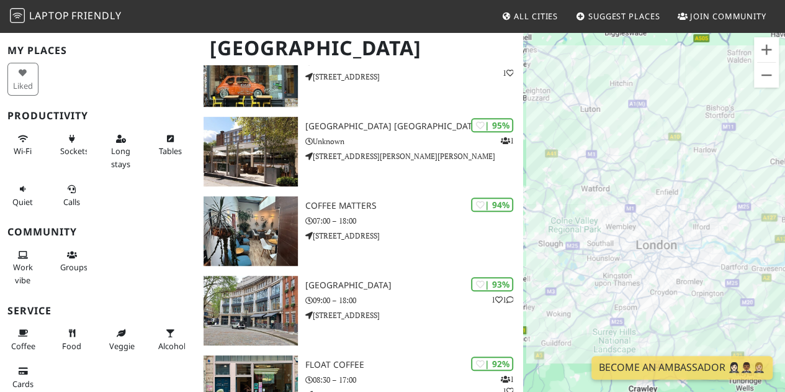
scroll to position [21, 0]
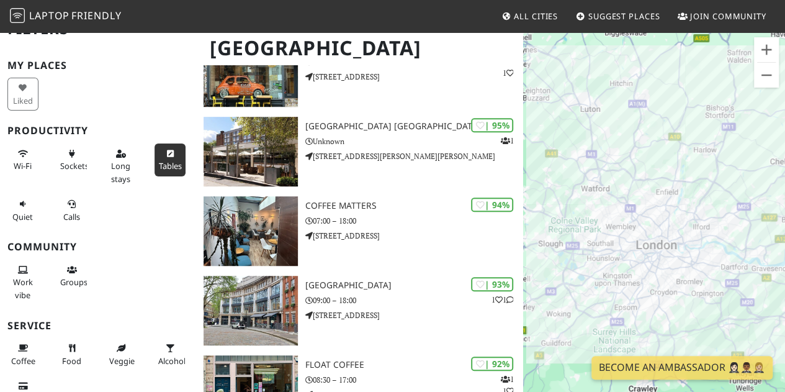
click at [167, 153] on button "Tables" at bounding box center [169, 159] width 31 height 33
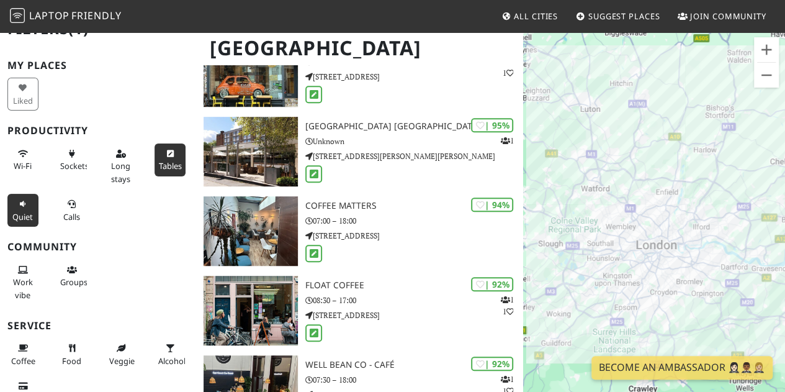
click at [29, 205] on button "Quiet" at bounding box center [22, 210] width 31 height 33
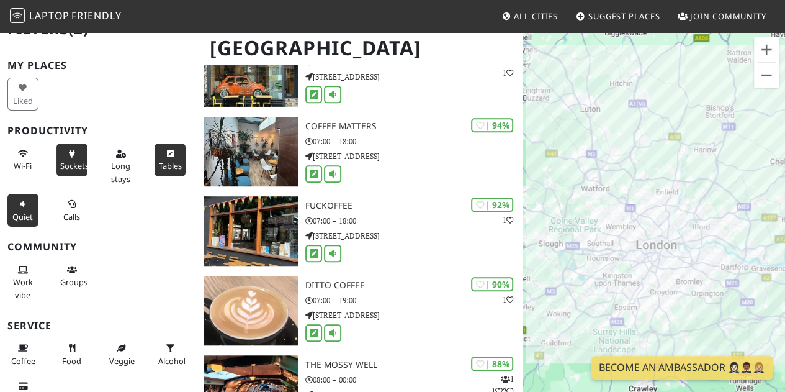
click at [76, 164] on span "Sockets" at bounding box center [74, 165] width 29 height 11
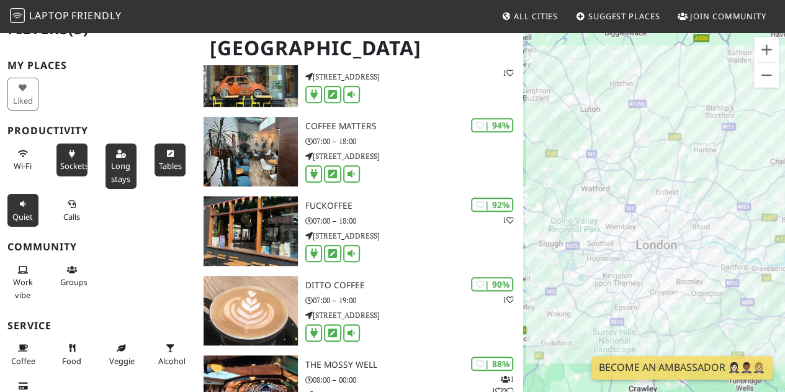
click at [127, 163] on button "Long stays" at bounding box center [120, 165] width 31 height 45
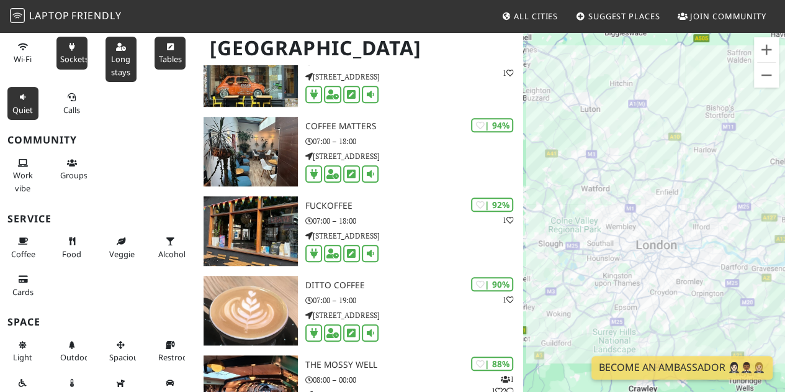
scroll to position [140, 0]
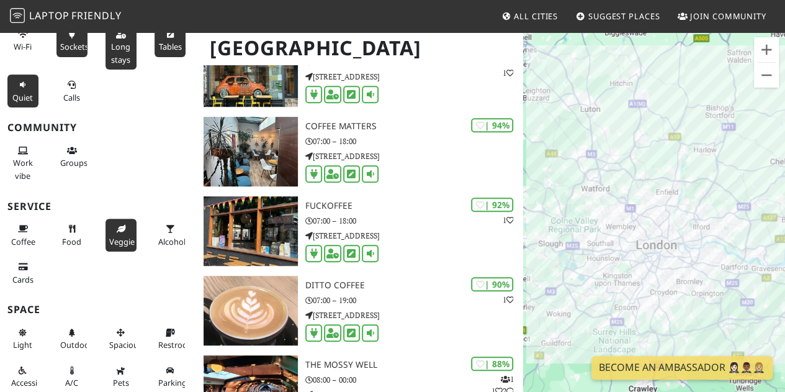
click at [115, 233] on button "Veggie" at bounding box center [120, 234] width 31 height 33
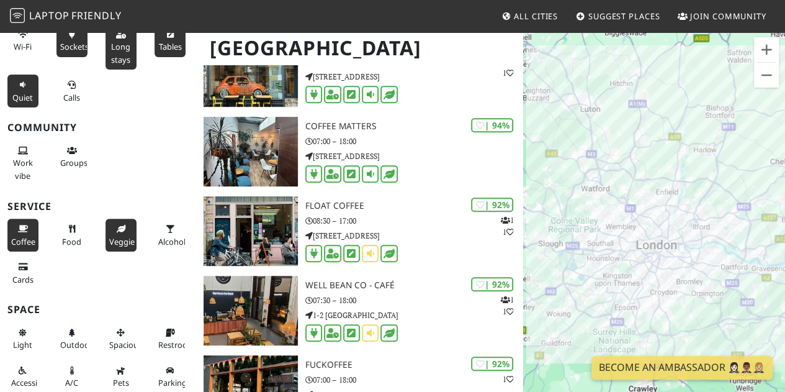
click at [15, 233] on button "Coffee" at bounding box center [22, 234] width 31 height 33
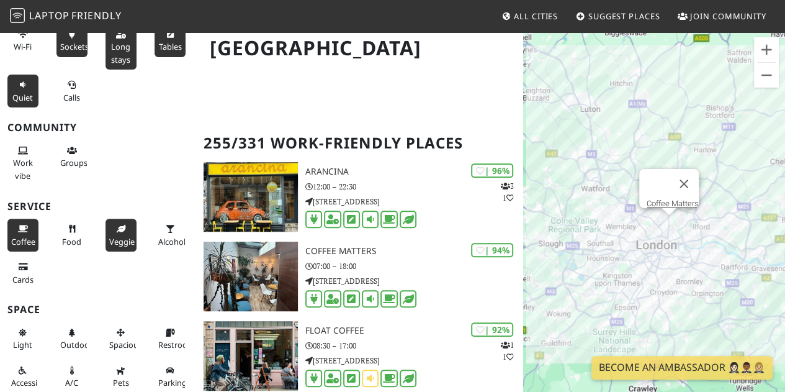
scroll to position [194, 0]
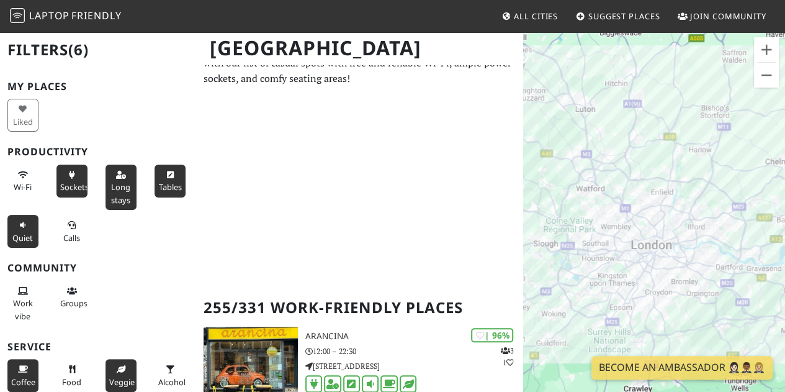
scroll to position [0, 0]
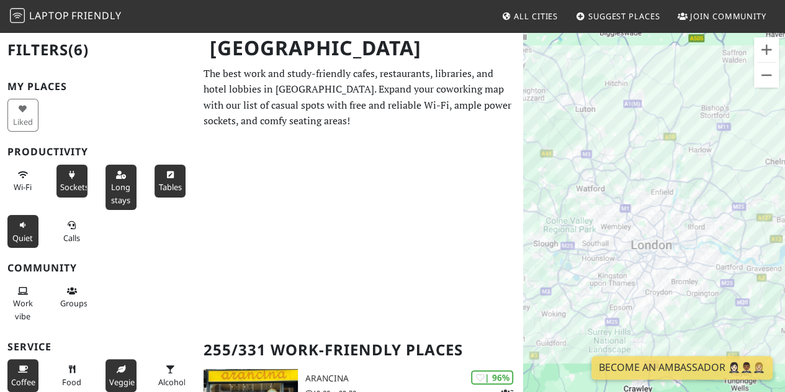
click at [542, 11] on span "All Cities" at bounding box center [536, 16] width 44 height 11
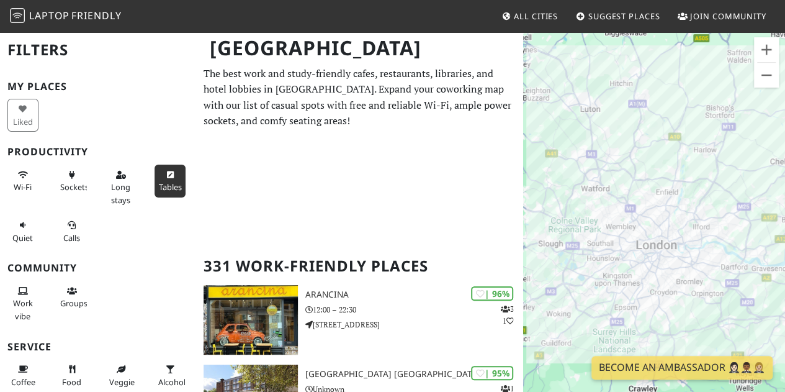
click at [158, 185] on span "Tables" at bounding box center [169, 186] width 23 height 11
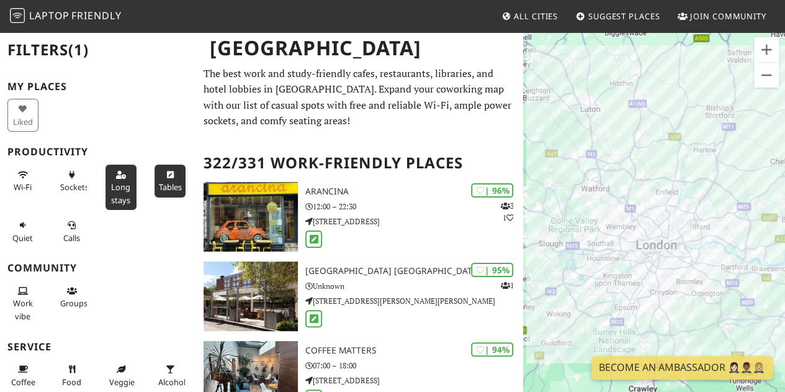
click at [123, 190] on span "Long stays" at bounding box center [120, 193] width 19 height 24
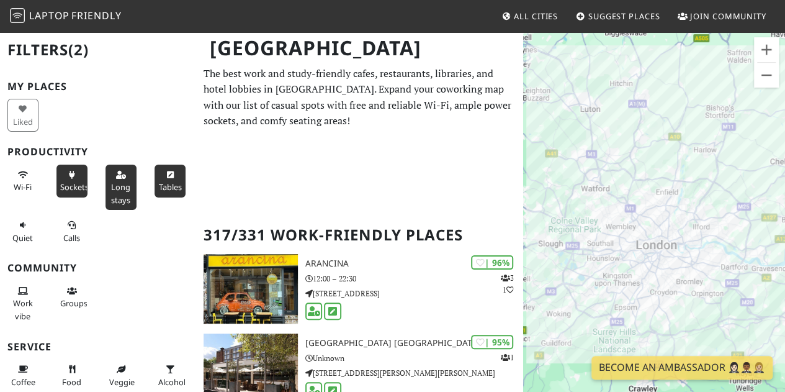
click at [65, 179] on button "Sockets" at bounding box center [71, 180] width 31 height 33
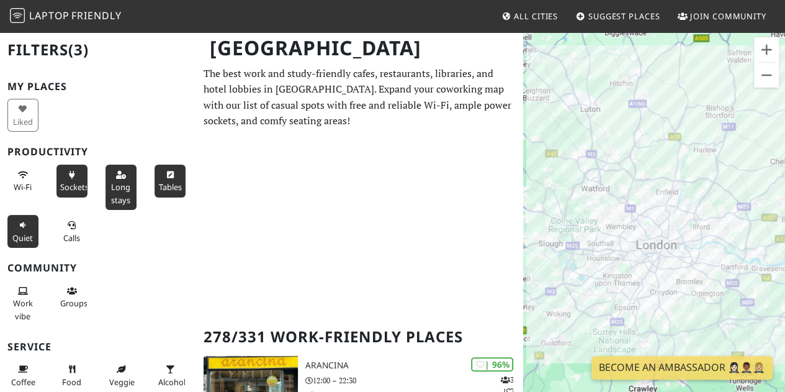
click at [17, 236] on span "Quiet" at bounding box center [22, 237] width 20 height 11
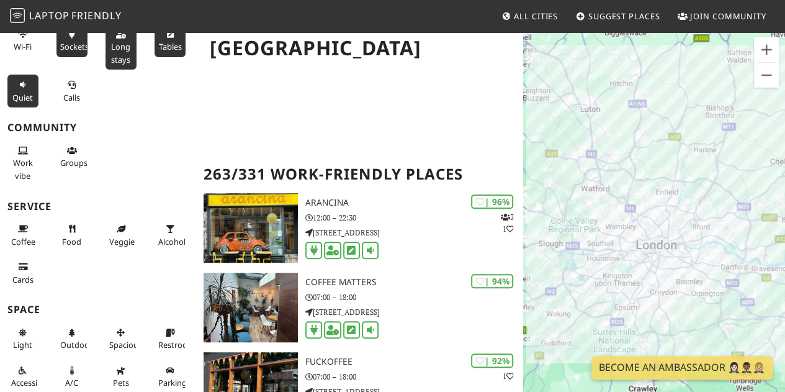
scroll to position [192, 0]
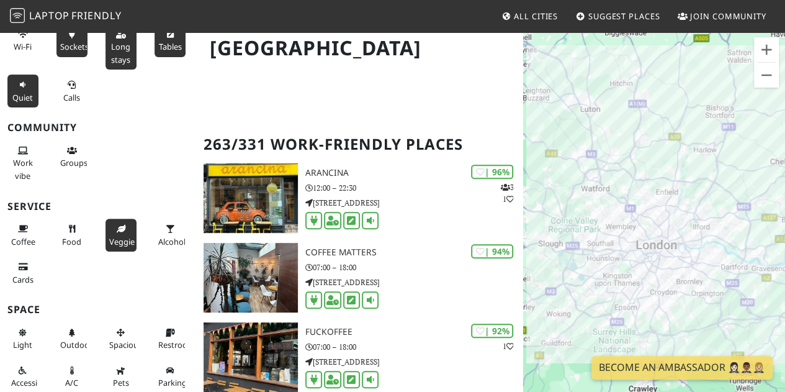
click at [121, 236] on span "Veggie" at bounding box center [121, 241] width 25 height 11
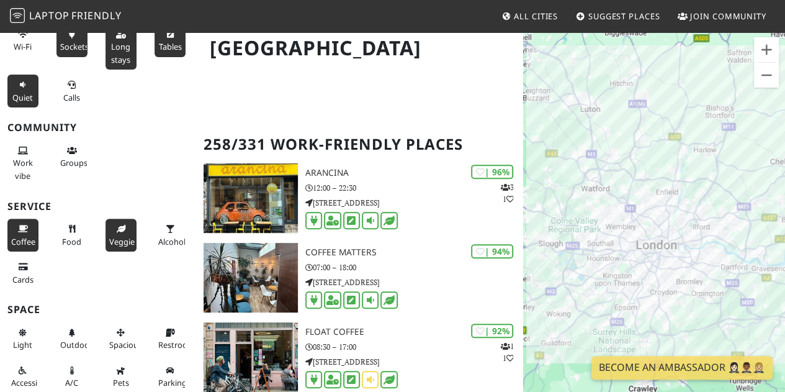
click at [23, 238] on span "Coffee" at bounding box center [23, 241] width 24 height 11
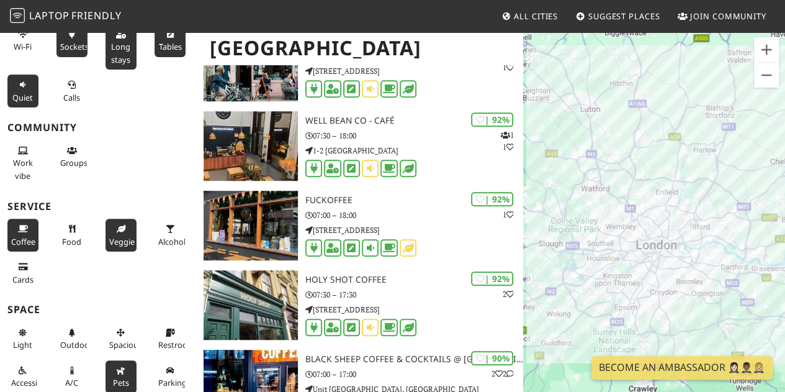
scroll to position [488, 0]
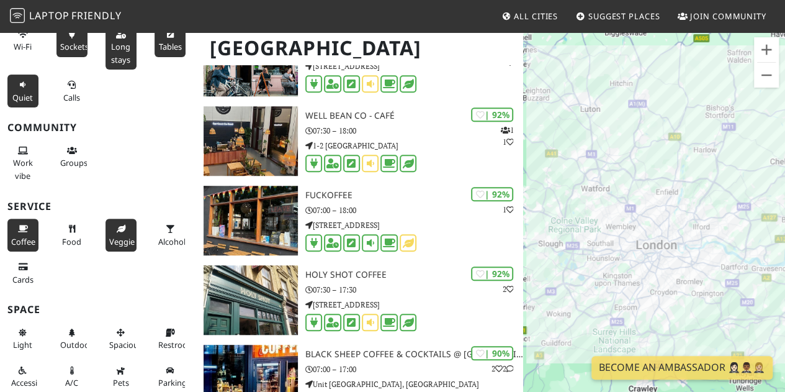
drag, startPoint x: 184, startPoint y: 326, endPoint x: 181, endPoint y: 349, distance: 22.5
click at [181, 349] on div "Restroom" at bounding box center [171, 339] width 49 height 38
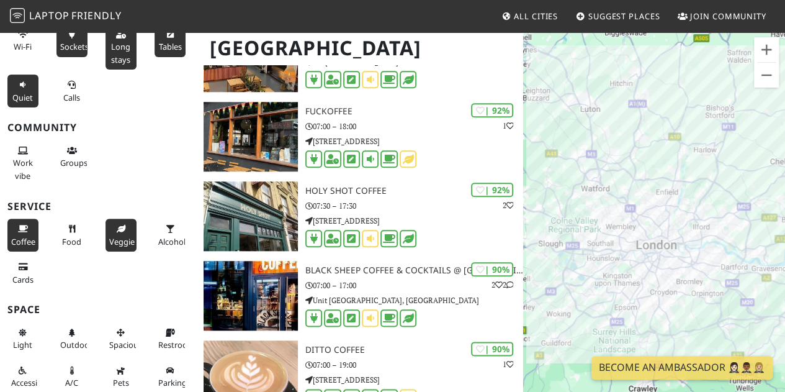
scroll to position [575, 0]
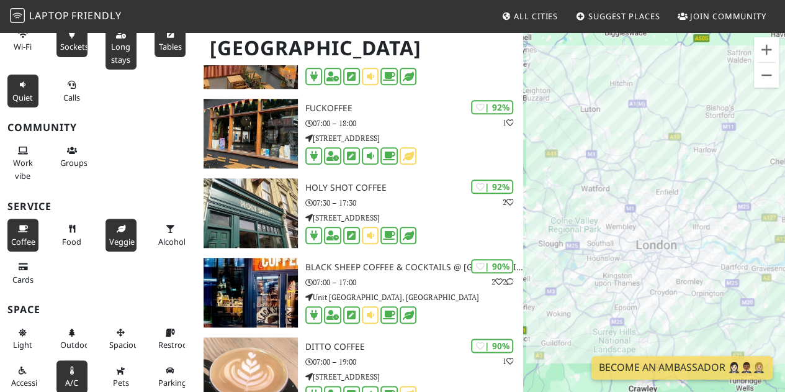
click at [68, 369] on icon at bounding box center [72, 371] width 10 height 8
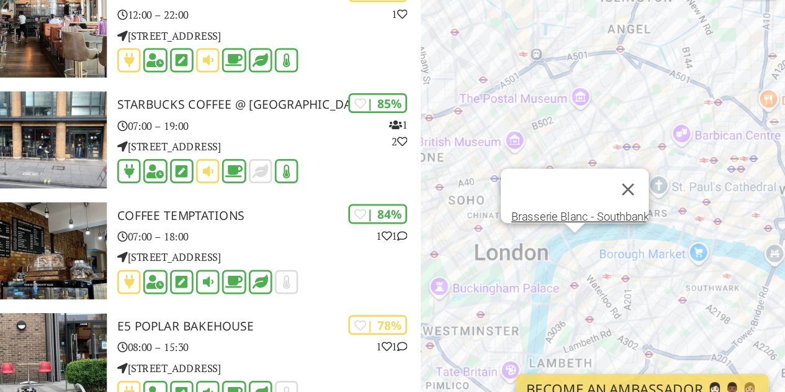
scroll to position [2426, 0]
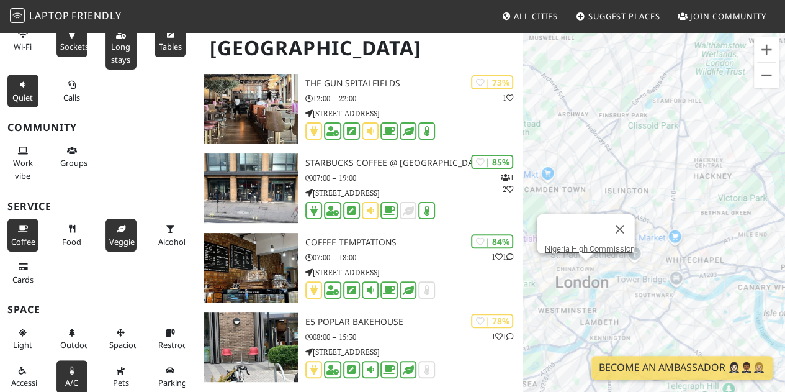
drag, startPoint x: 596, startPoint y: 265, endPoint x: 589, endPoint y: 261, distance: 7.2
click at [589, 261] on div "To navigate, press the arrow keys. Nigeria High Commission" at bounding box center [654, 227] width 262 height 392
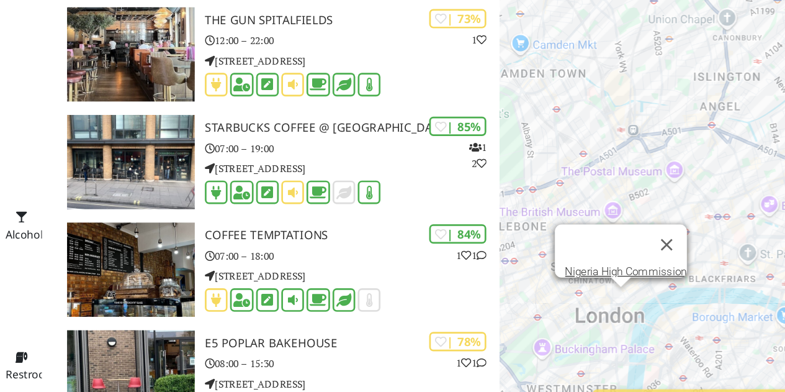
scroll to position [2425, 0]
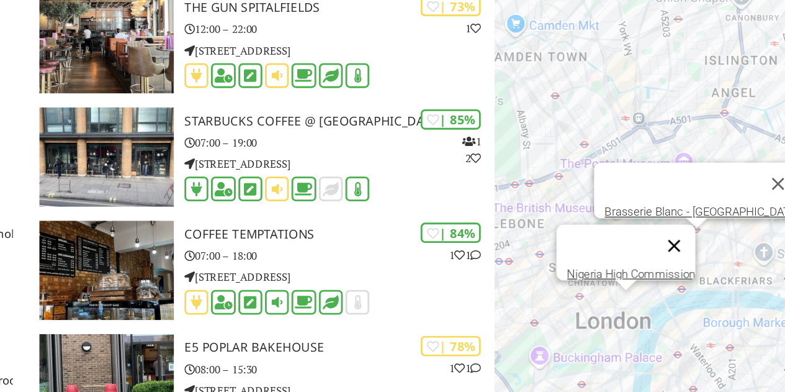
click at [658, 242] on button "Close" at bounding box center [649, 250] width 30 height 30
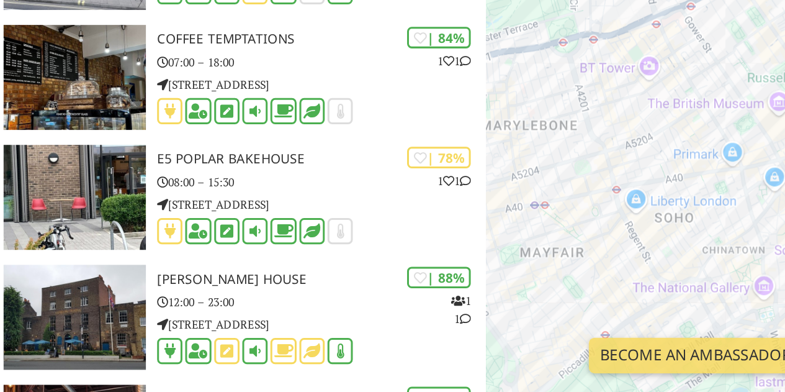
scroll to position [2514, 0]
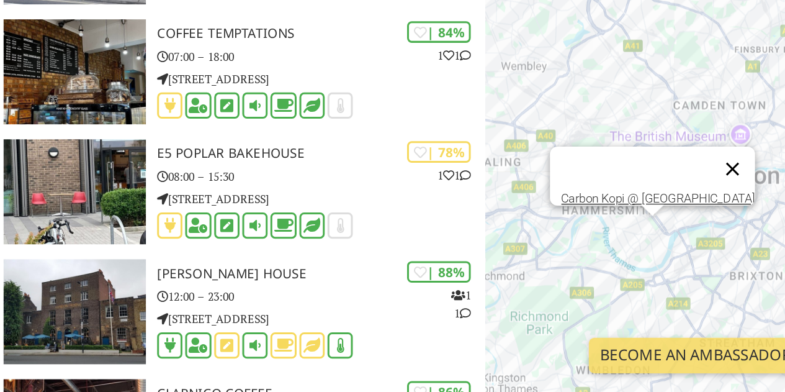
click at [681, 232] on button "Close" at bounding box center [687, 244] width 30 height 30
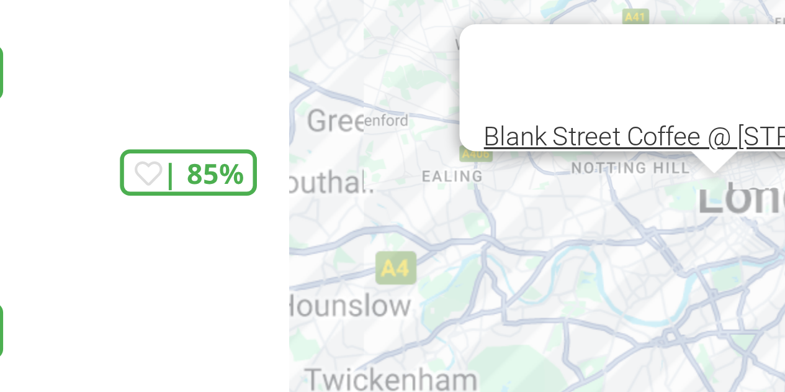
scroll to position [2783, 0]
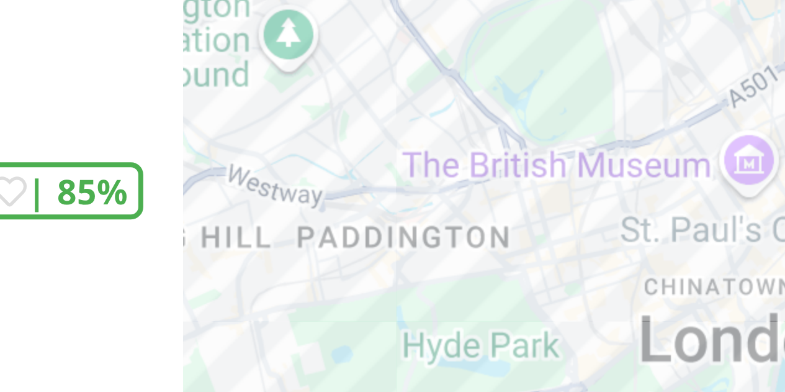
drag, startPoint x: 648, startPoint y: 273, endPoint x: 580, endPoint y: 283, distance: 69.0
click at [580, 283] on div "To navigate, press the arrow keys." at bounding box center [654, 227] width 262 height 392
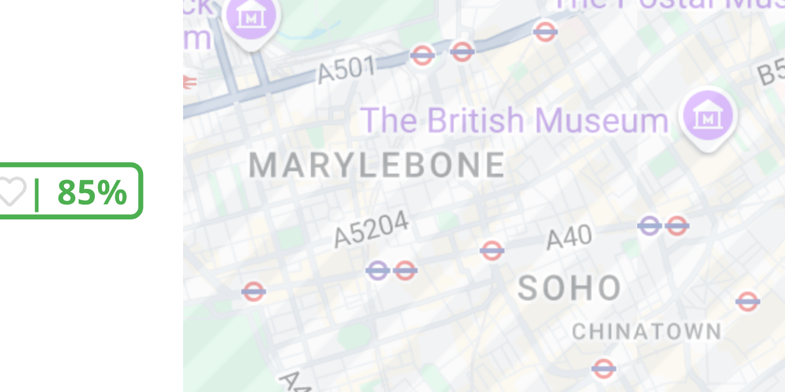
drag, startPoint x: 662, startPoint y: 309, endPoint x: 635, endPoint y: 308, distance: 26.7
click at [635, 308] on div "To navigate, press the arrow keys." at bounding box center [654, 227] width 262 height 392
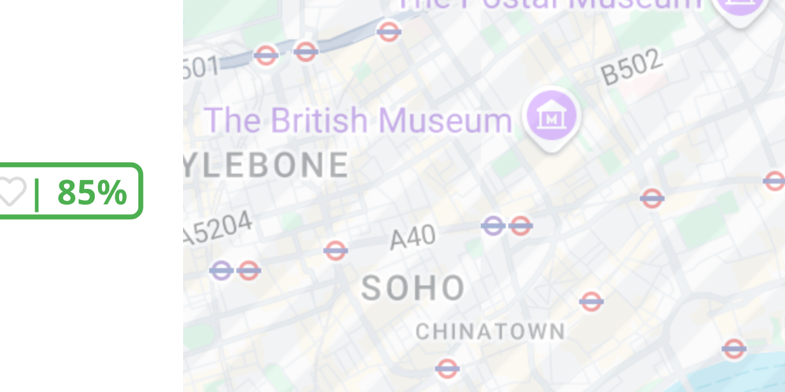
drag, startPoint x: 638, startPoint y: 286, endPoint x: 595, endPoint y: 290, distance: 43.0
click at [595, 290] on div "To navigate, press the arrow keys." at bounding box center [654, 227] width 262 height 392
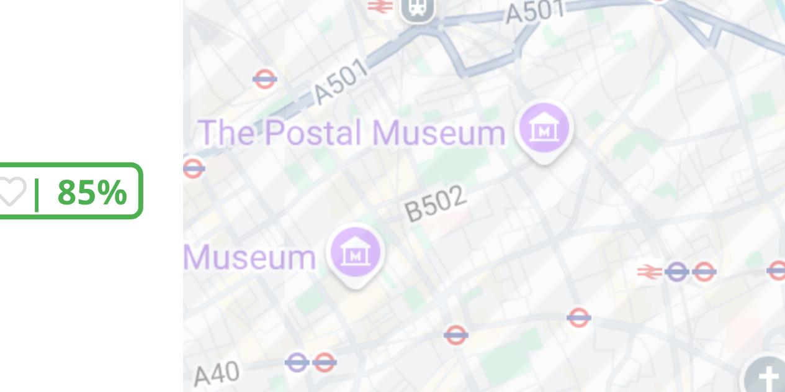
drag, startPoint x: 595, startPoint y: 290, endPoint x: 561, endPoint y: 299, distance: 35.4
click at [561, 299] on div "To navigate, press the arrow keys." at bounding box center [654, 227] width 262 height 392
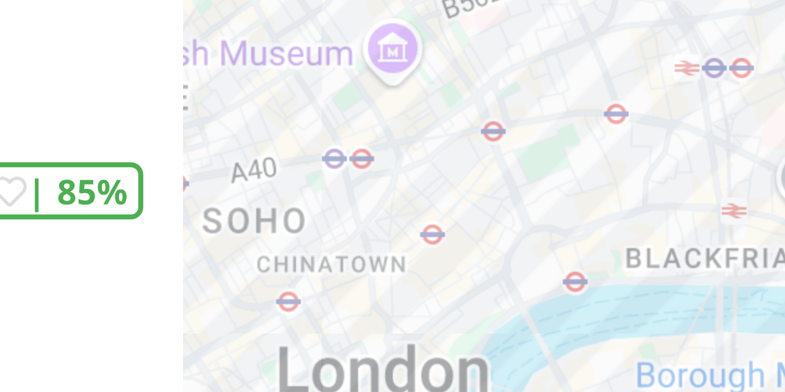
drag, startPoint x: 561, startPoint y: 299, endPoint x: 572, endPoint y: 269, distance: 32.4
click at [572, 269] on div "To navigate, press the arrow keys." at bounding box center [654, 227] width 262 height 392
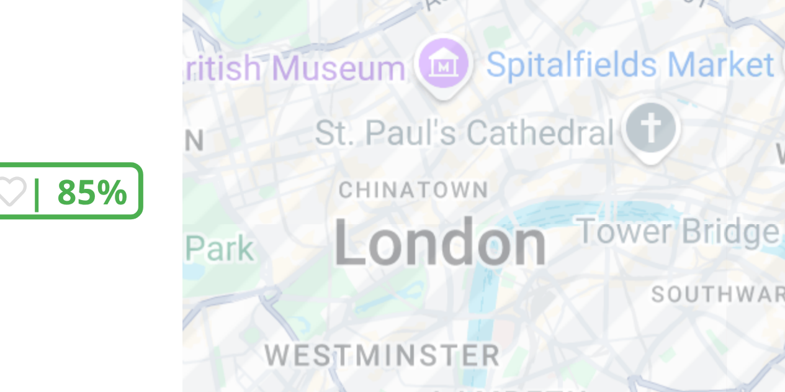
drag, startPoint x: 657, startPoint y: 287, endPoint x: 602, endPoint y: 266, distance: 58.5
click at [602, 266] on div "To navigate, press the arrow keys." at bounding box center [654, 227] width 262 height 392
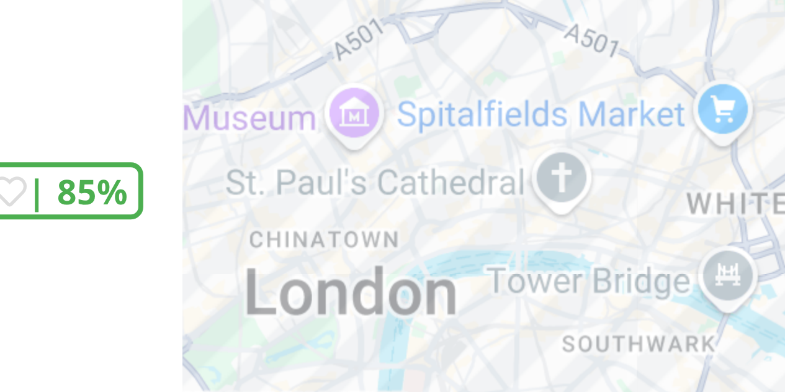
drag, startPoint x: 639, startPoint y: 270, endPoint x: 616, endPoint y: 284, distance: 26.7
click at [616, 284] on div "To navigate, press the arrow keys." at bounding box center [654, 227] width 262 height 392
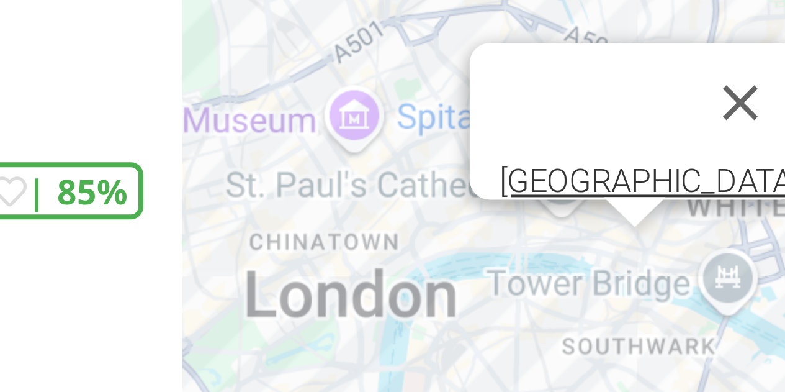
click at [639, 298] on div "To navigate, press the arrow keys. London Bridge Hotel" at bounding box center [654, 227] width 262 height 392
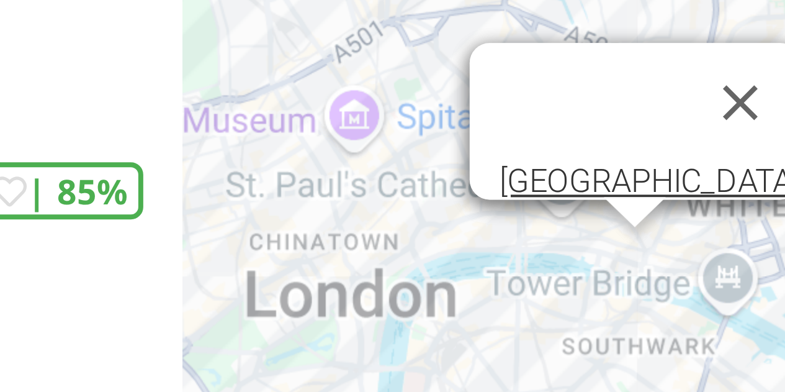
click at [637, 298] on div "To navigate, press the arrow keys. London Bridge Hotel London Bridge Hotel" at bounding box center [654, 227] width 262 height 392
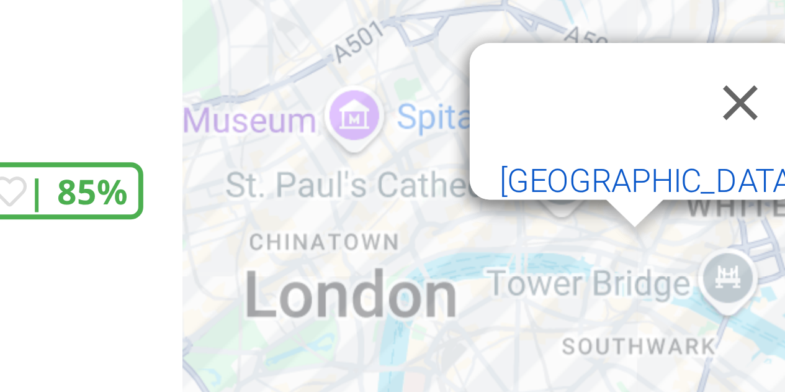
click at [637, 274] on link "[GEOGRAPHIC_DATA]" at bounding box center [639, 278] width 75 height 9
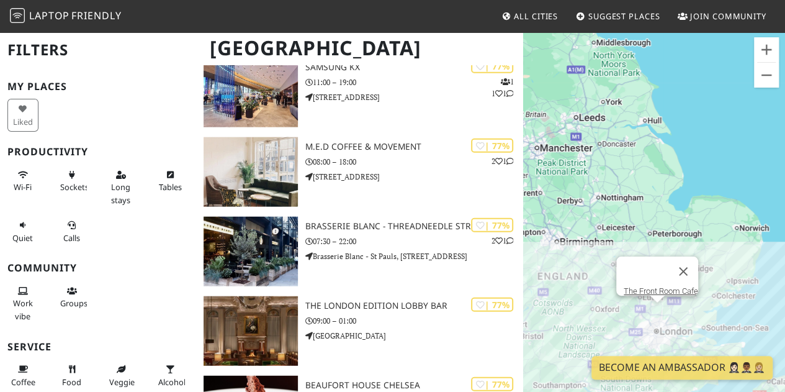
scroll to position [6116, 0]
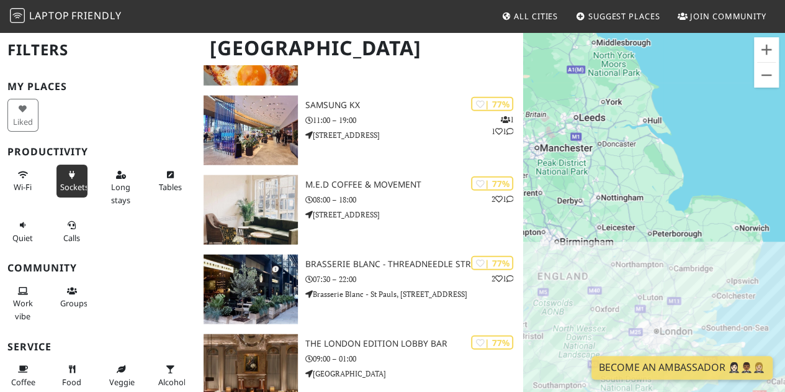
click at [72, 182] on span "Sockets" at bounding box center [74, 186] width 29 height 11
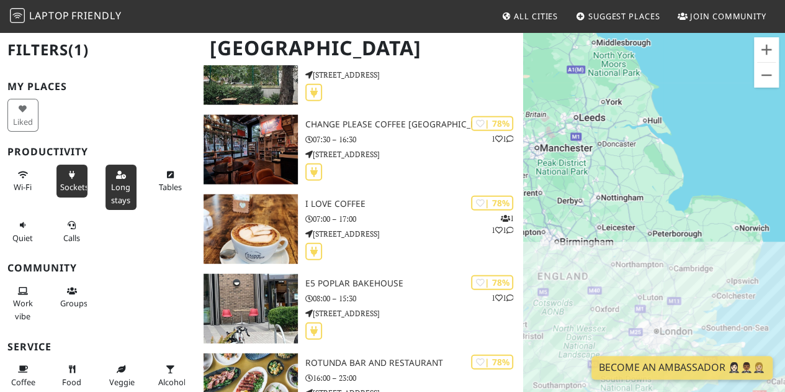
click at [113, 186] on span "Long stays" at bounding box center [120, 193] width 19 height 24
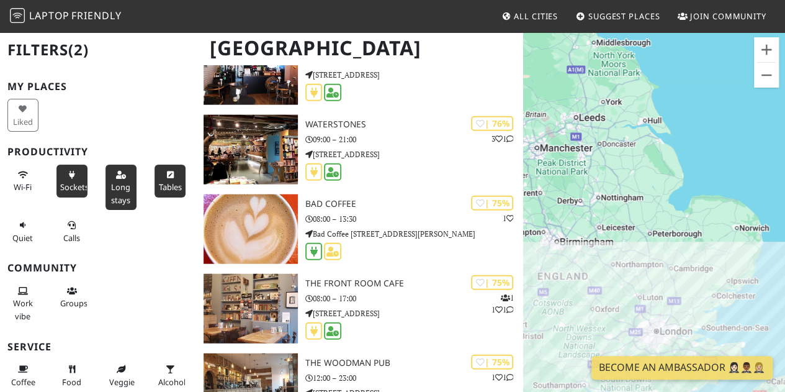
click at [169, 179] on button "Tables" at bounding box center [169, 180] width 31 height 33
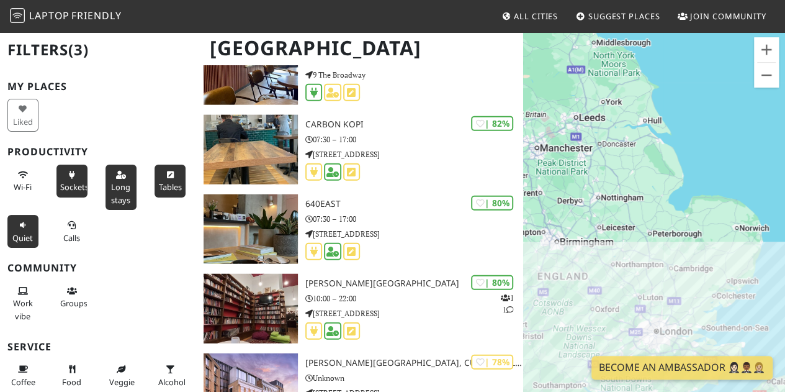
click at [21, 229] on button "Quiet" at bounding box center [22, 231] width 31 height 33
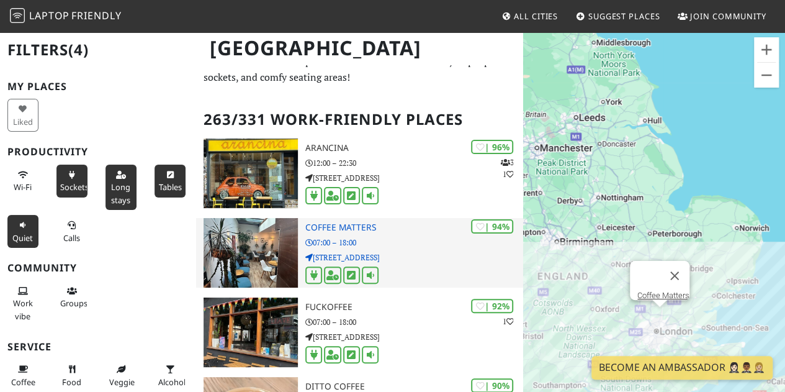
scroll to position [47, 0]
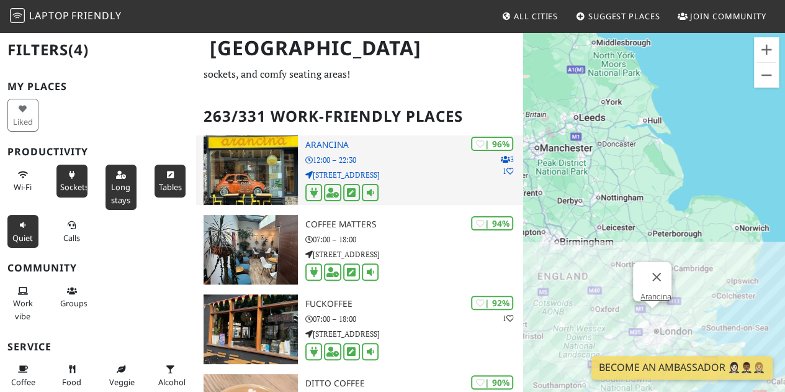
click at [356, 153] on div "| 96% 3 1 Arancina 12:00 – 22:30 19 Pembridge Road" at bounding box center [414, 169] width 218 height 69
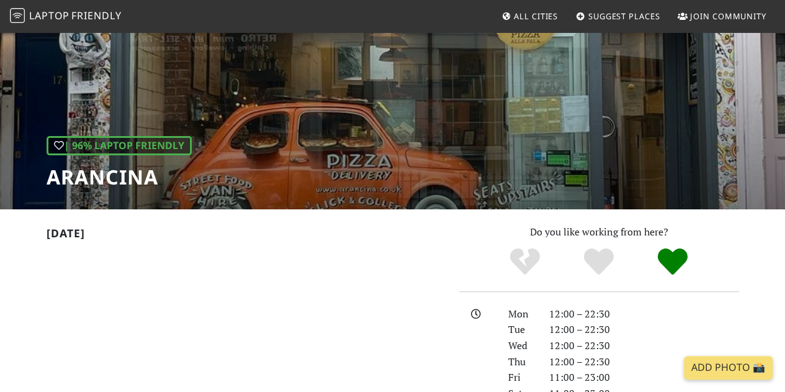
scroll to position [65, 0]
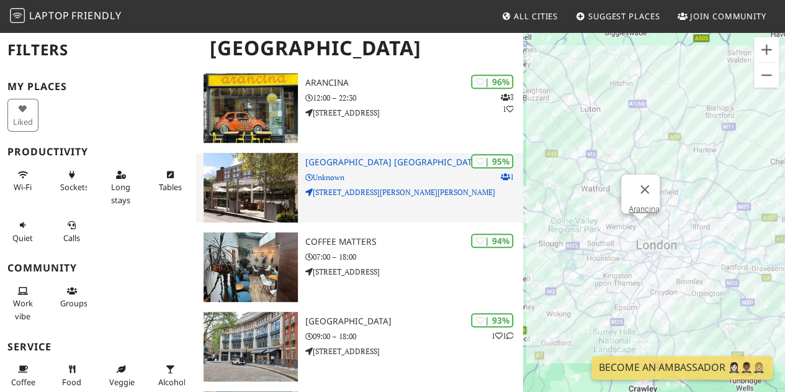
scroll to position [297, 0]
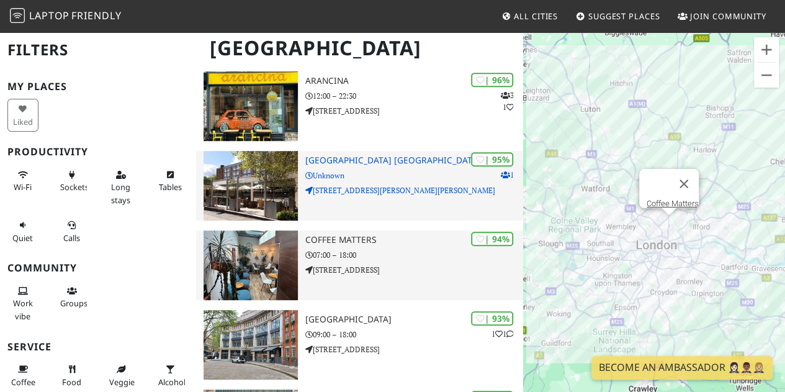
click at [387, 258] on p "07:00 – 18:00" at bounding box center [414, 255] width 218 height 12
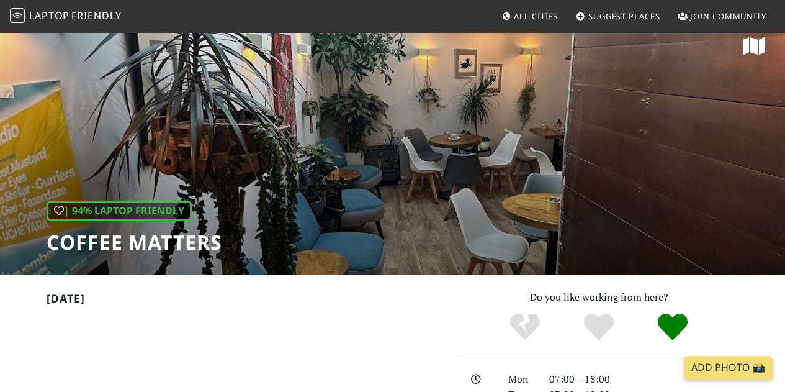
scroll to position [51, 0]
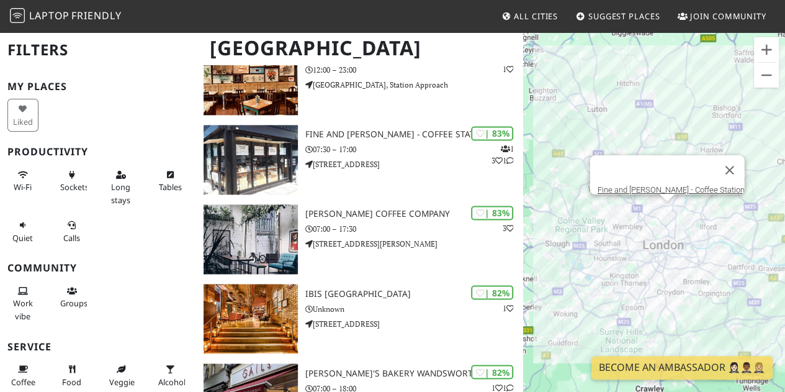
scroll to position [3124, 0]
